Goal: Transaction & Acquisition: Subscribe to service/newsletter

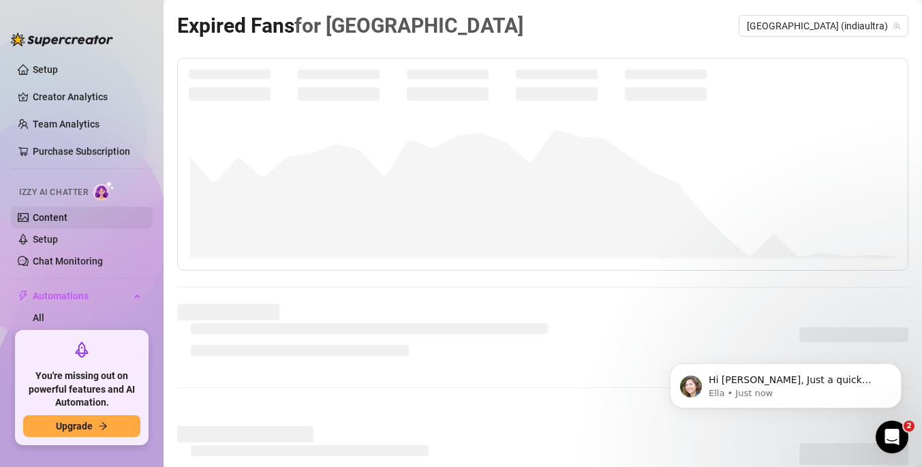
click at [67, 223] on link "Content" at bounding box center [50, 217] width 35 height 11
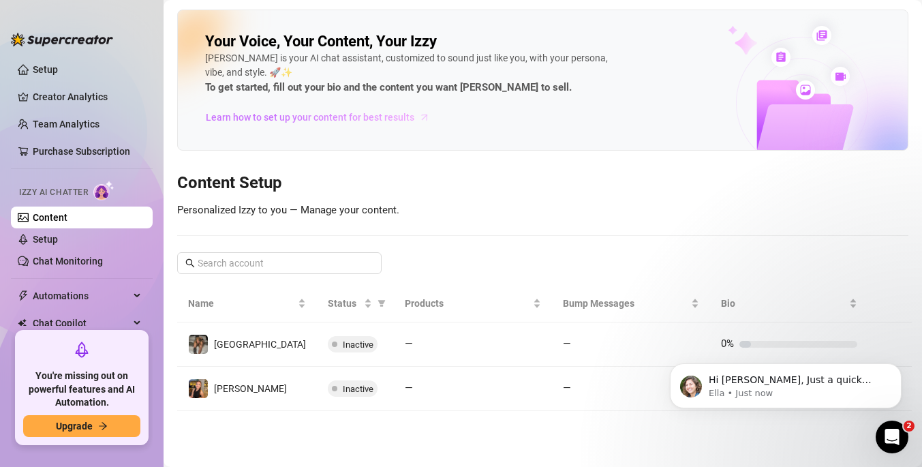
click at [378, 118] on span "Learn how to set up your content for best results" at bounding box center [310, 117] width 209 height 15
click at [58, 237] on link "Setup" at bounding box center [45, 239] width 25 height 11
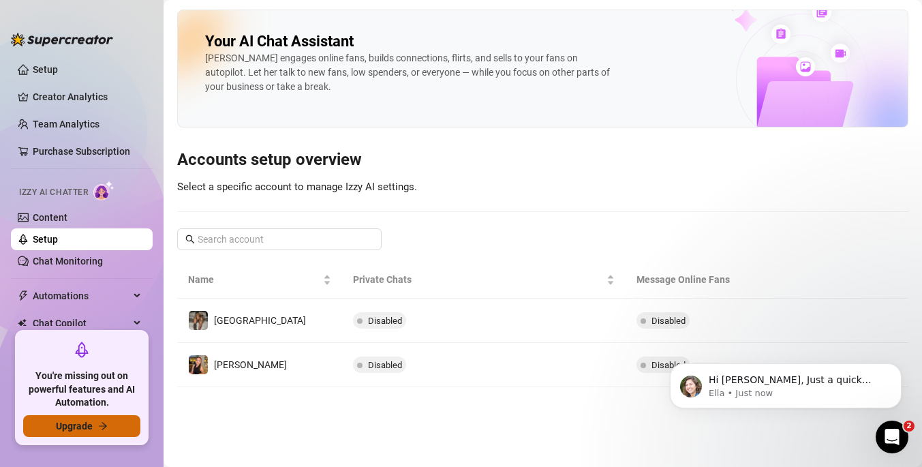
click at [95, 431] on button "Upgrade" at bounding box center [81, 426] width 117 height 22
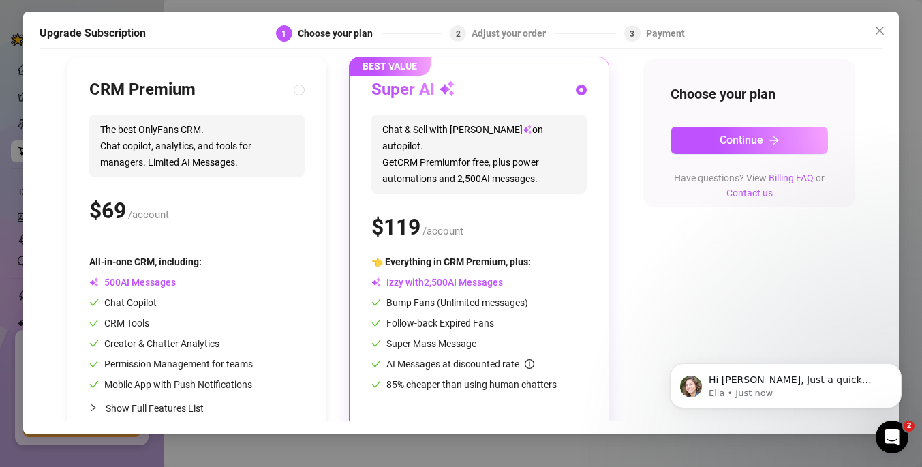
scroll to position [168, 0]
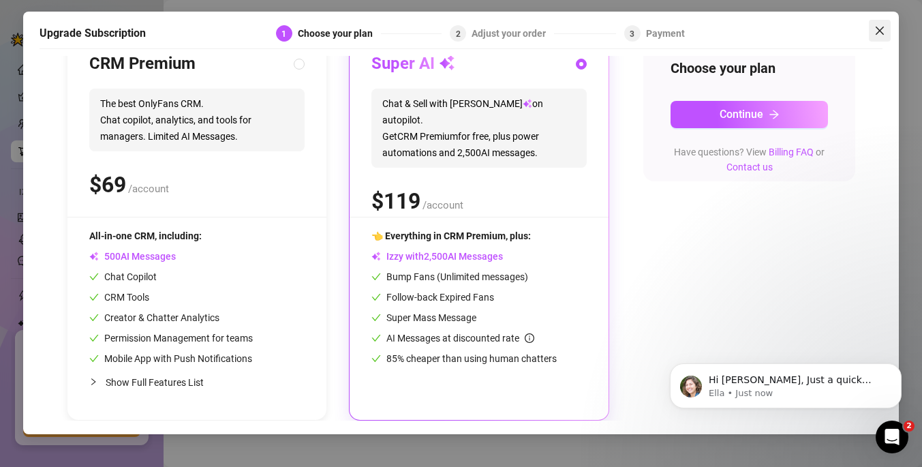
click at [881, 31] on icon "close" at bounding box center [879, 30] width 11 height 11
